Goal: Navigation & Orientation: Find specific page/section

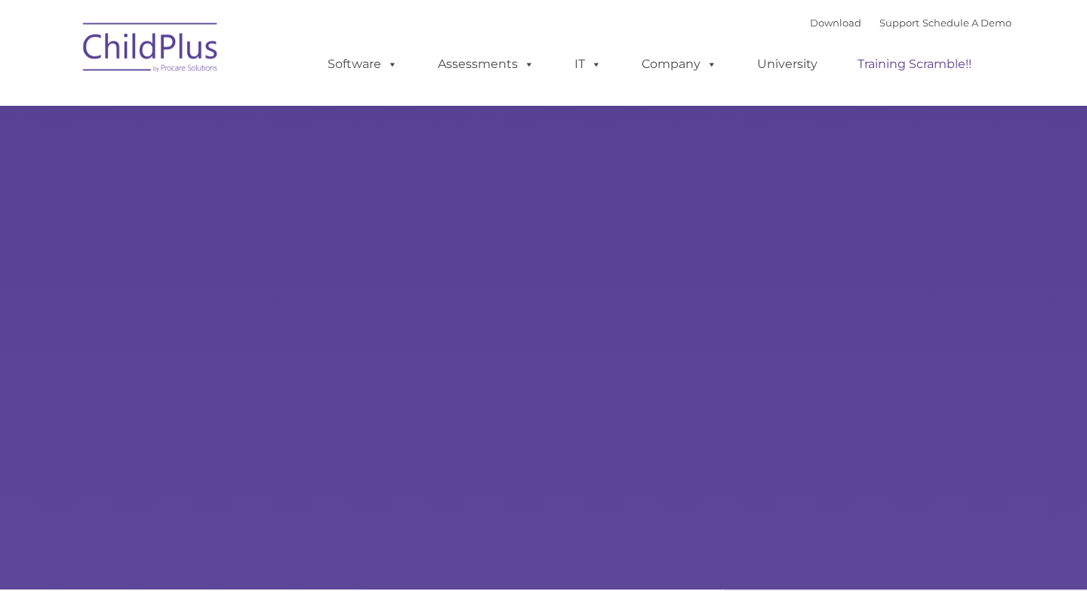
select select "MEDIUM"
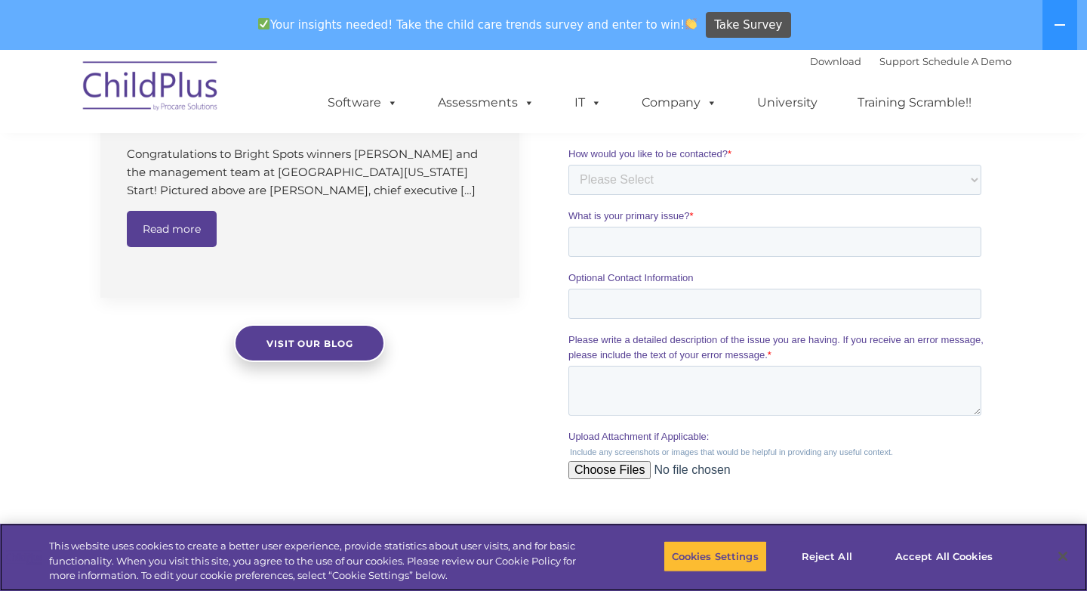
scroll to position [1147, 0]
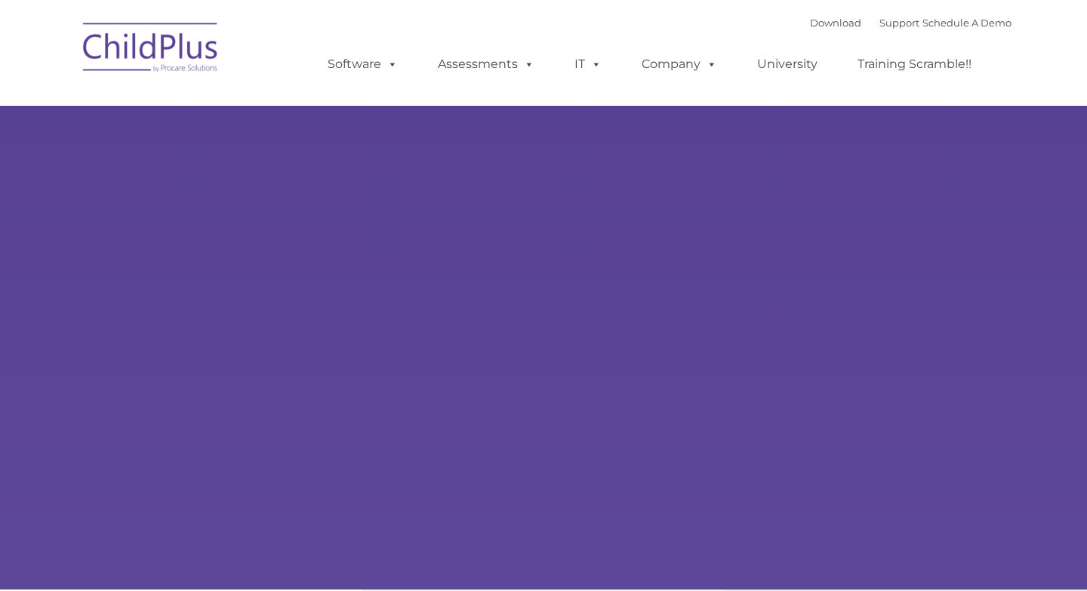
type input ""
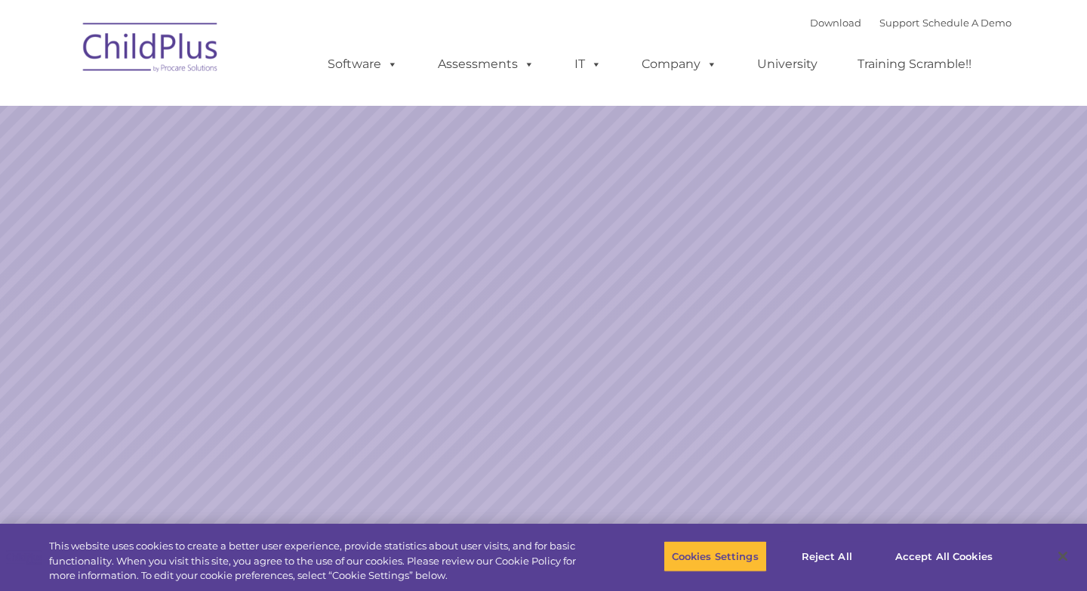
select select "MEDIUM"
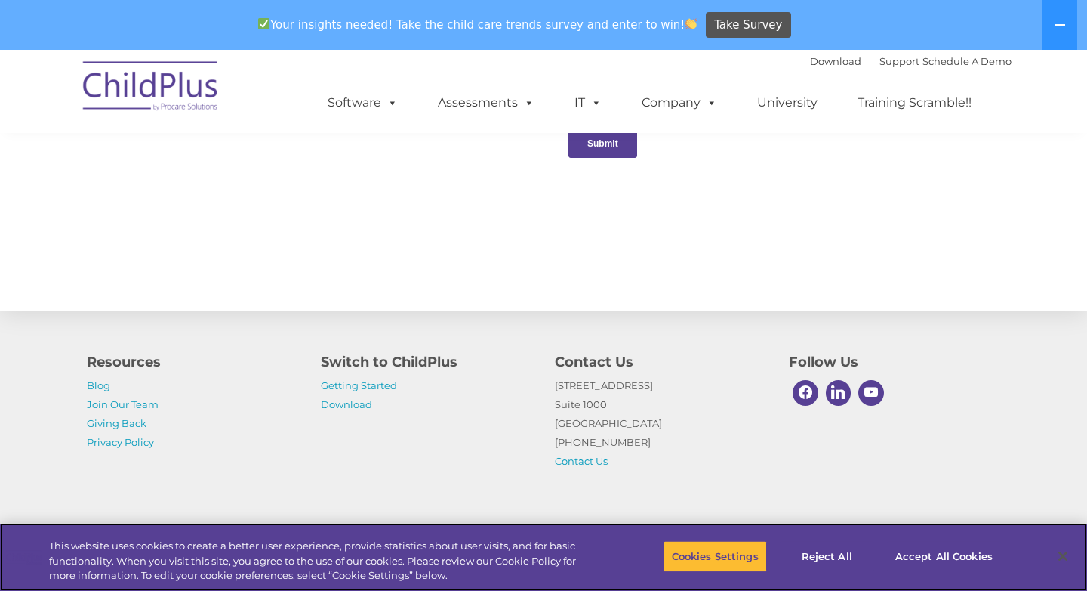
scroll to position [1642, 0]
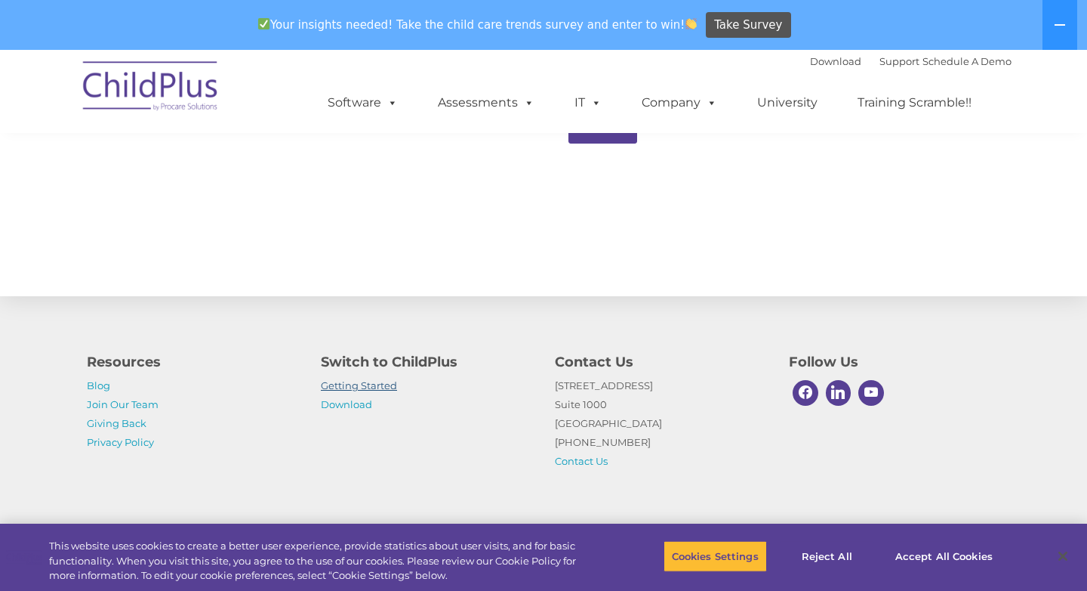
click at [372, 386] on link "Getting Started" at bounding box center [359, 385] width 76 height 12
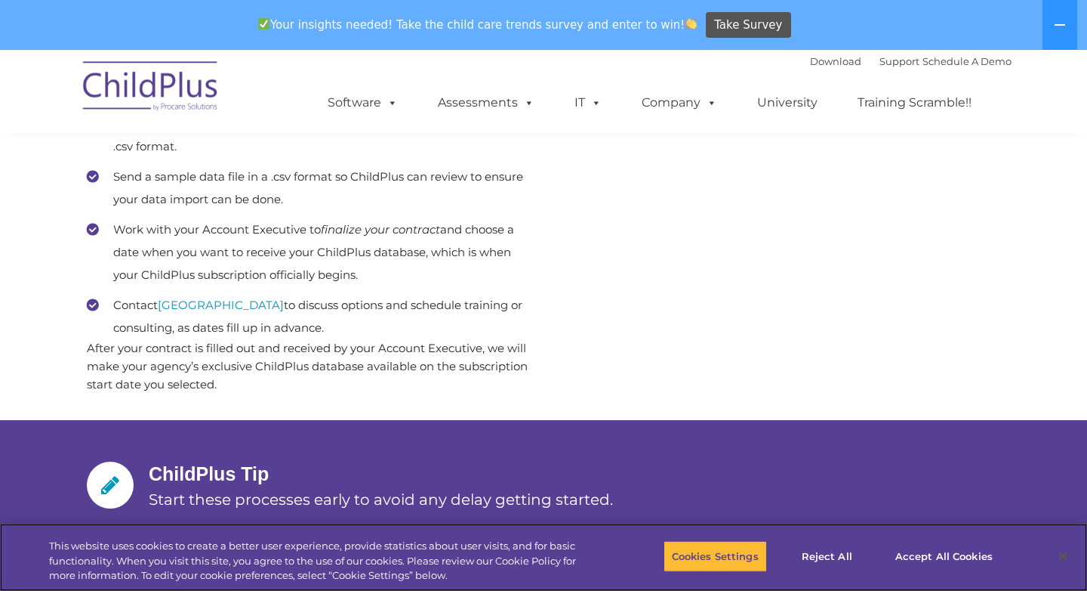
scroll to position [868, 0]
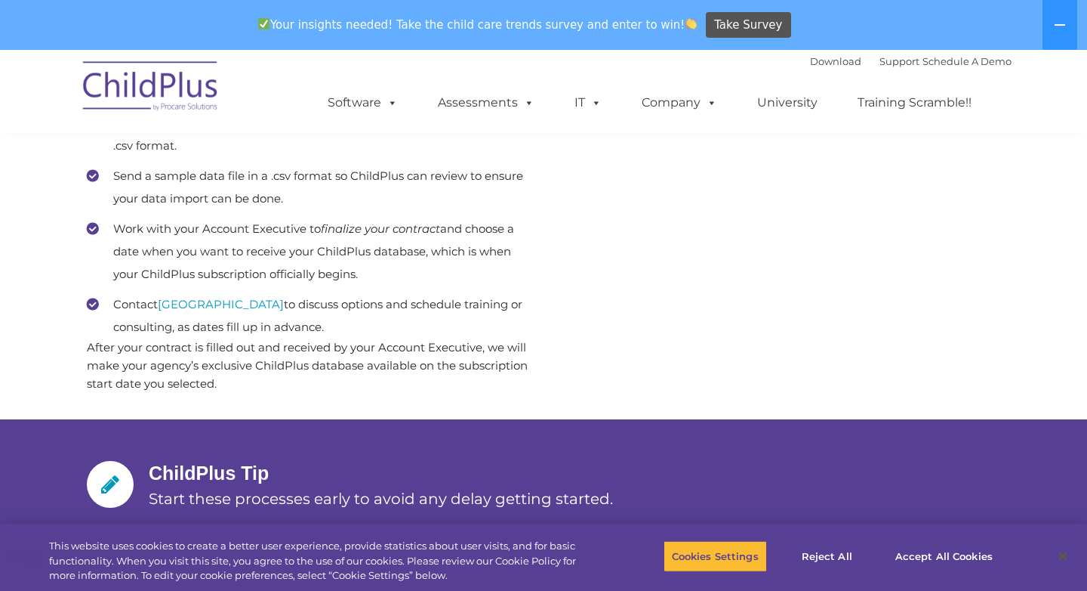
click at [189, 72] on img at bounding box center [151, 89] width 151 height 76
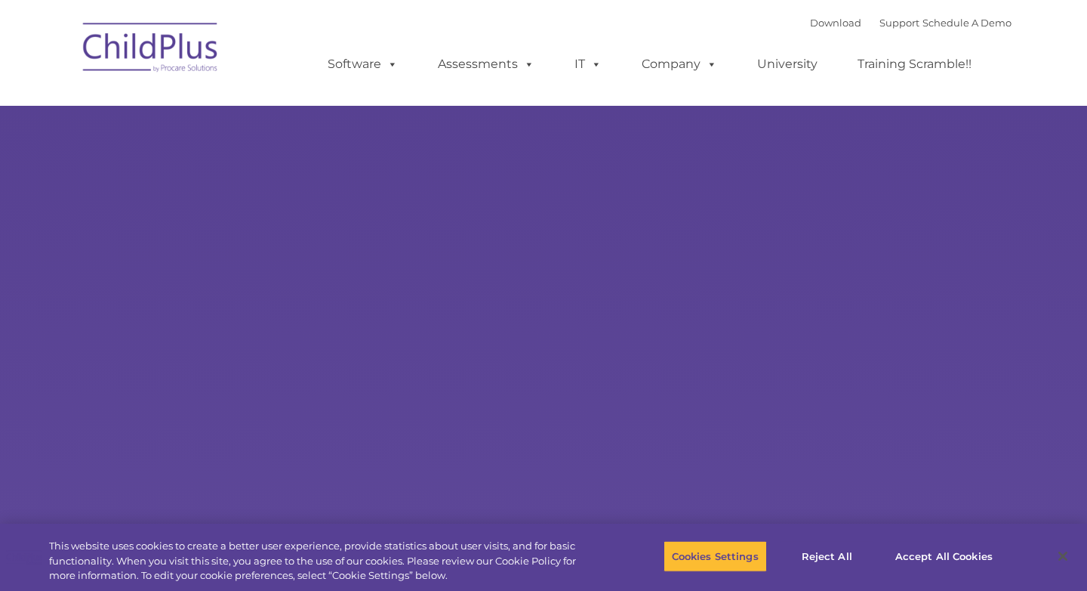
select select "MEDIUM"
